Goal: Transaction & Acquisition: Purchase product/service

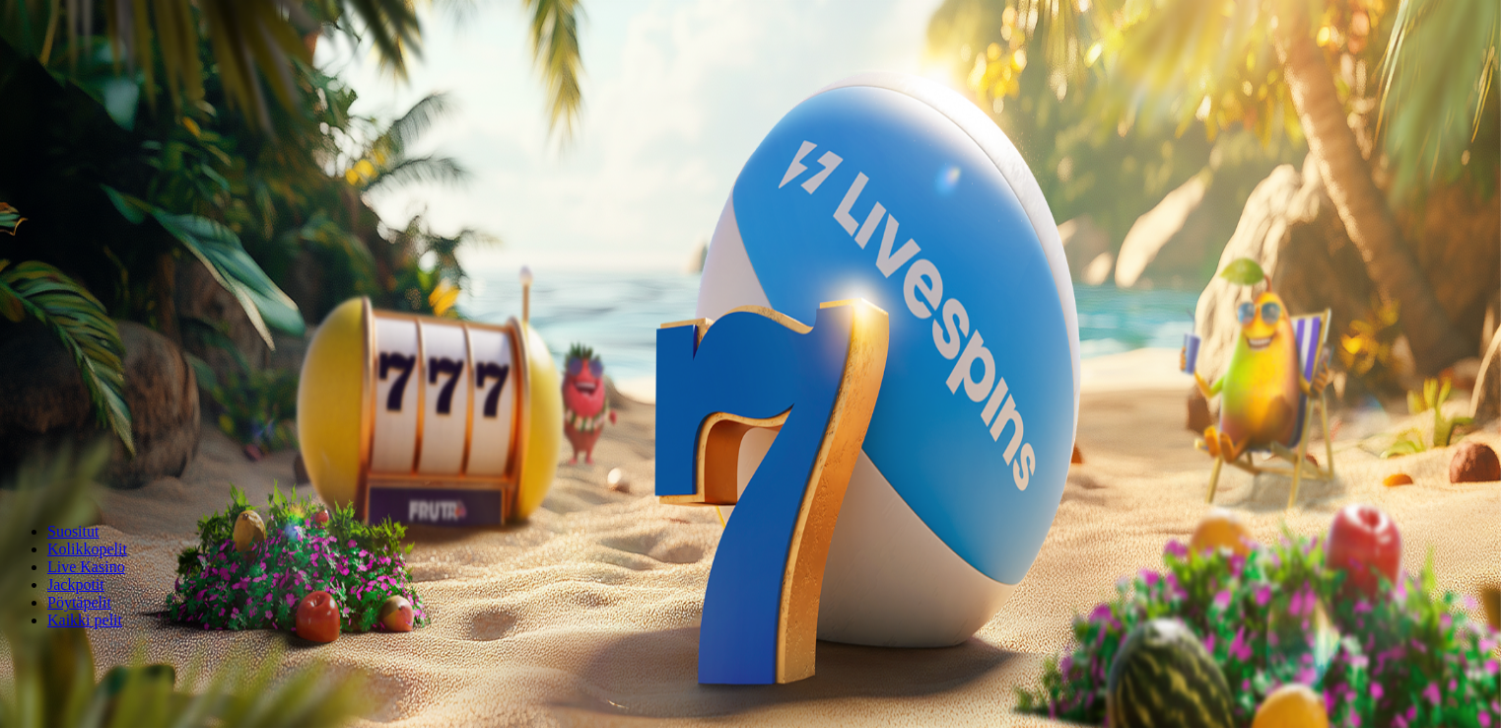
click at [16, 464] on span "minus icon" at bounding box center [16, 464] width 0 height 0
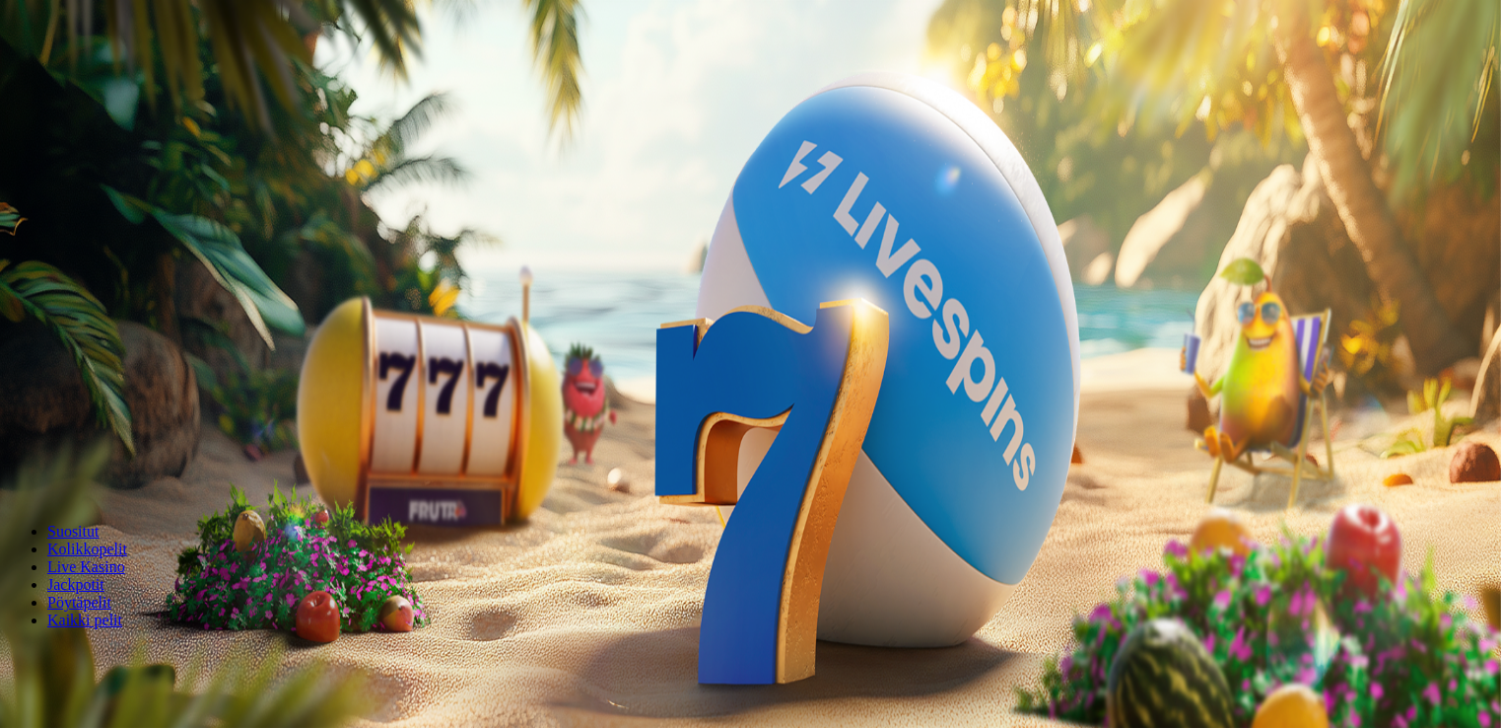
click at [16, 464] on span "minus icon" at bounding box center [16, 464] width 0 height 0
type input "**"
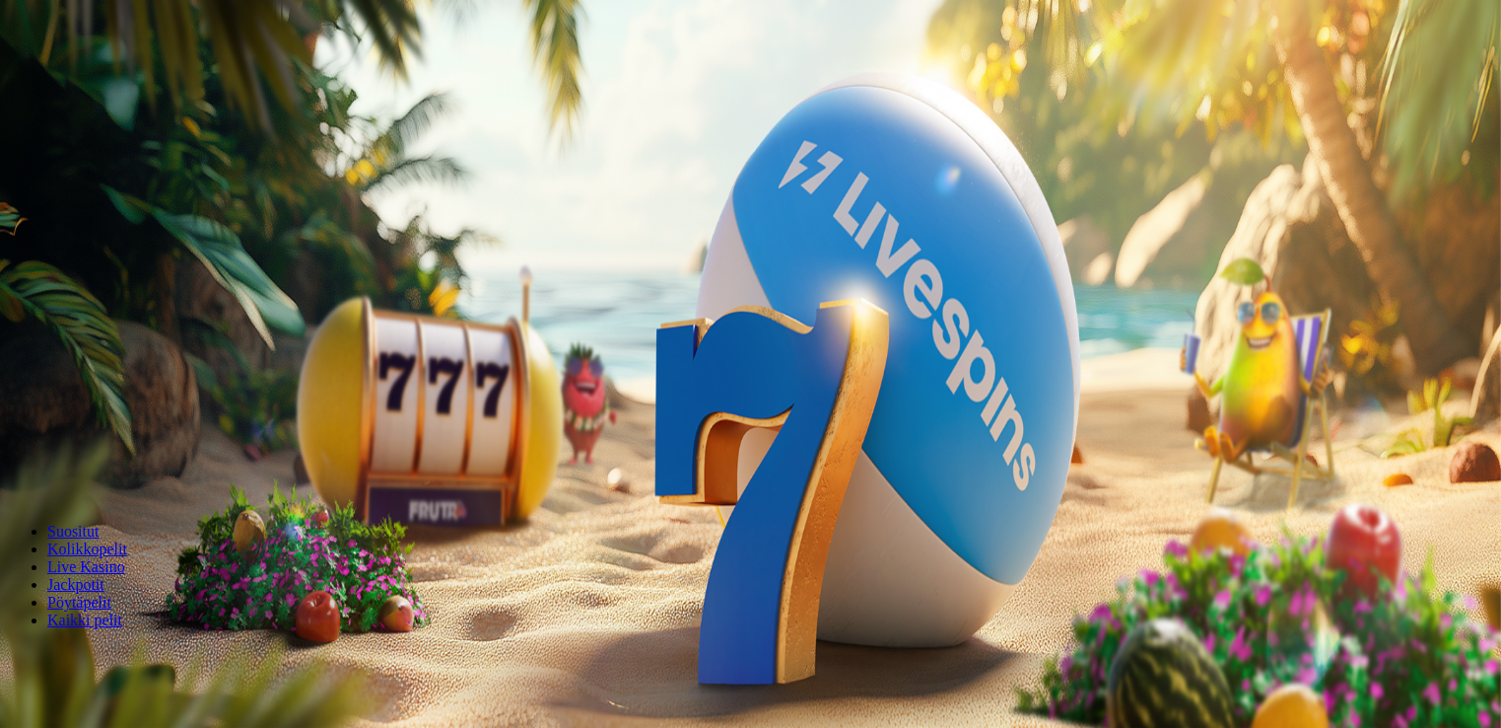
click at [111, 468] on button "Talleta ja pelaa" at bounding box center [60, 478] width 104 height 21
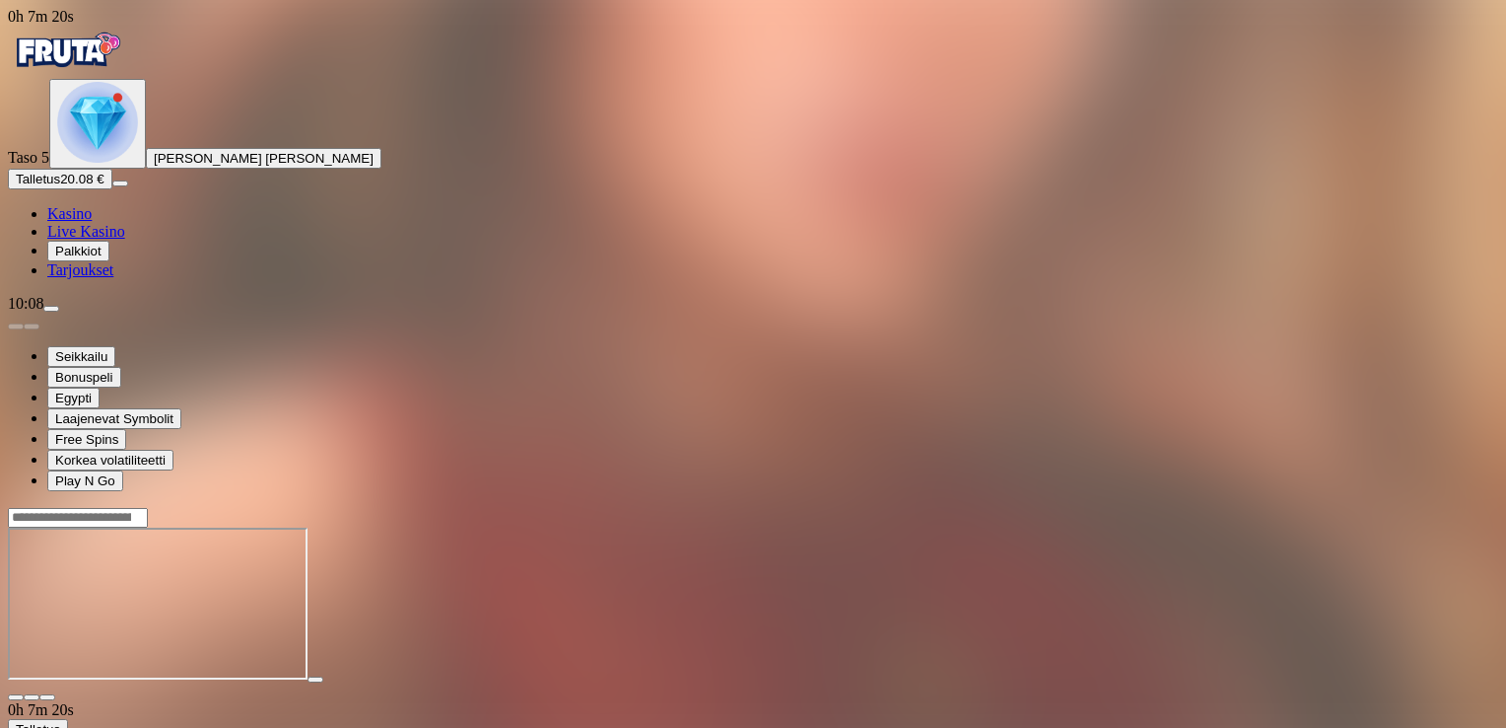
click at [16, 697] on span "close icon" at bounding box center [16, 697] width 0 height 0
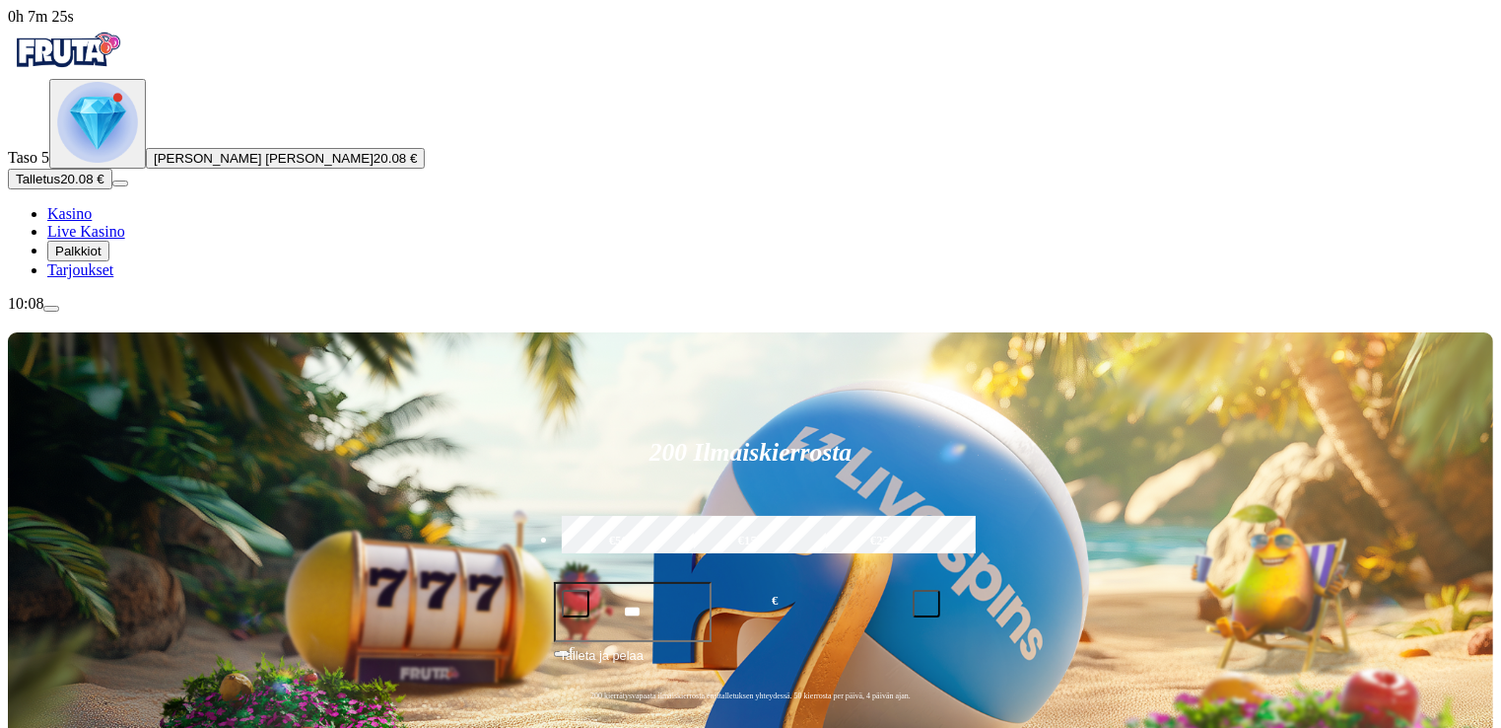
click at [51, 309] on span "menu icon" at bounding box center [51, 309] width 0 height 0
